Goal: Navigation & Orientation: Find specific page/section

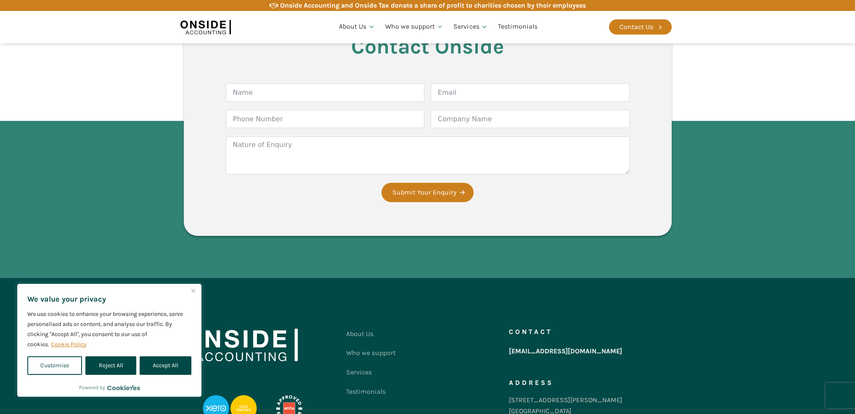
scroll to position [2146, 0]
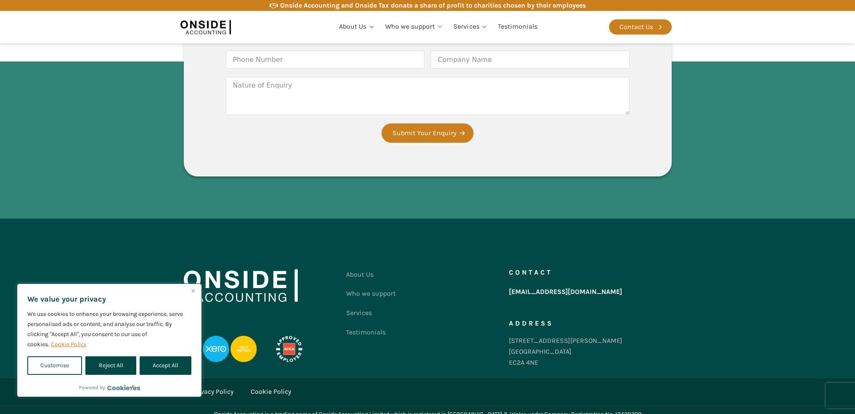
click at [194, 291] on img "Close" at bounding box center [193, 291] width 4 height 4
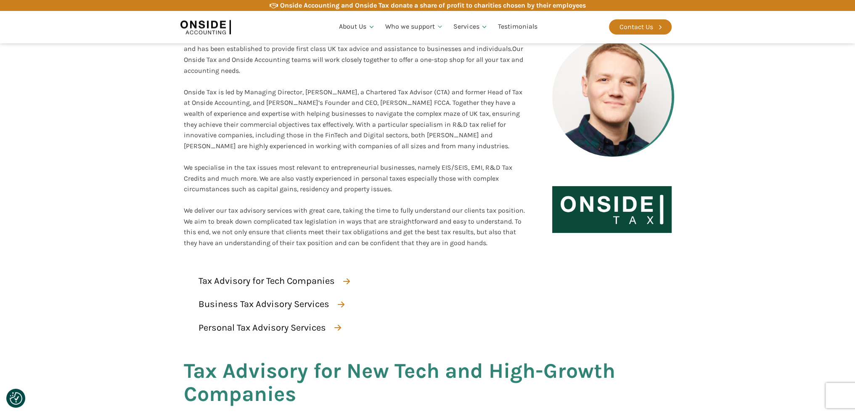
scroll to position [0, 0]
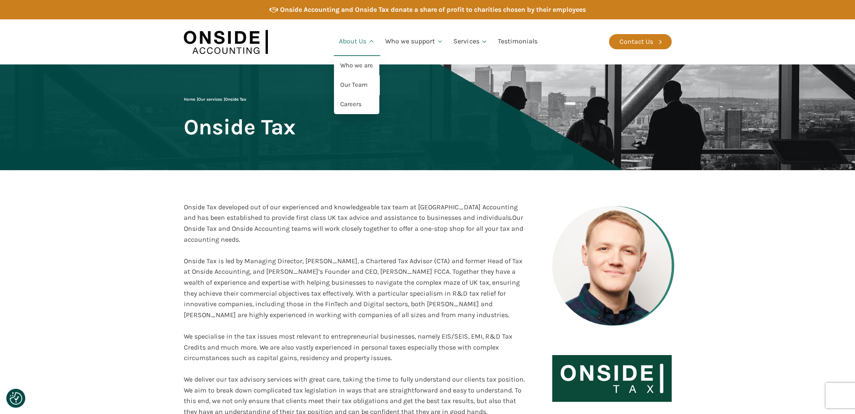
click at [349, 29] on link "About Us" at bounding box center [357, 41] width 46 height 29
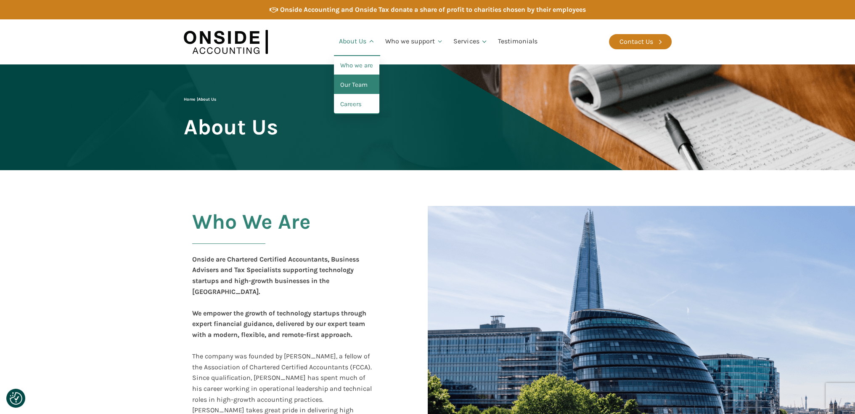
click at [354, 83] on link "Our Team" at bounding box center [356, 84] width 45 height 19
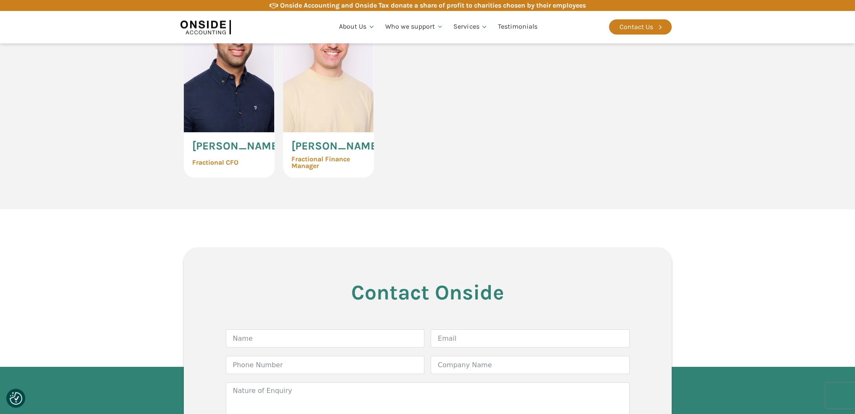
scroll to position [2356, 0]
